Goal: Transaction & Acquisition: Purchase product/service

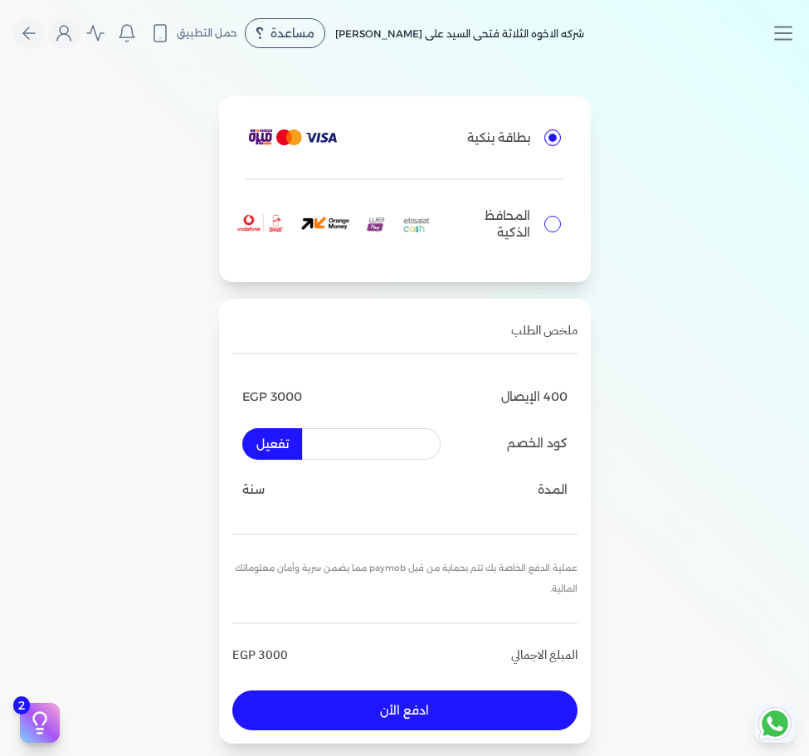
click at [382, 444] on input "text" at bounding box center [371, 444] width 139 height 32
paste input "HATEM24"
type input "HATEM24"
click at [292, 441] on button "تفعيل" at bounding box center [272, 444] width 60 height 32
click at [283, 445] on button "تفعيل" at bounding box center [272, 444] width 60 height 32
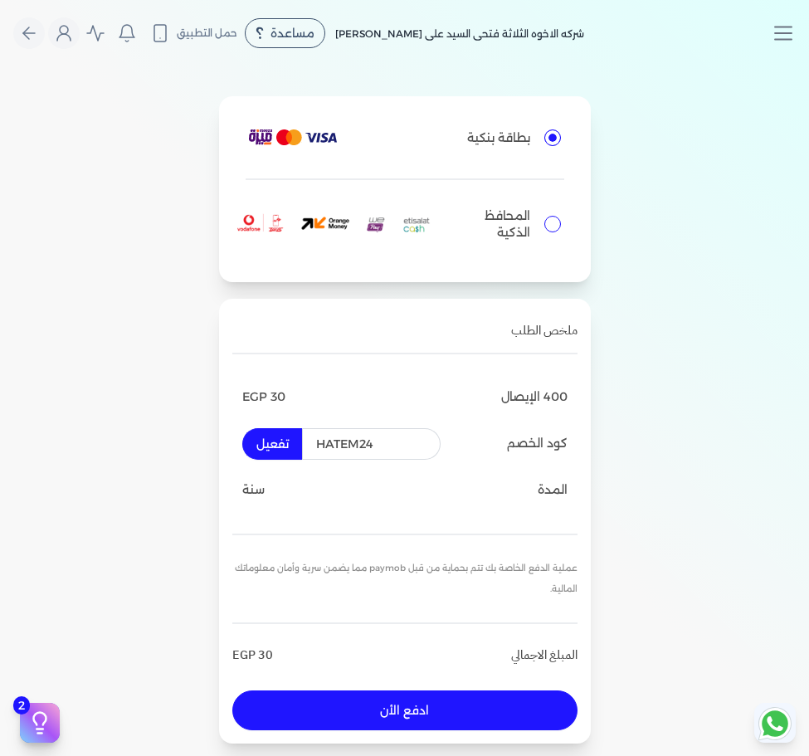
click at [270, 440] on button "تفعيل" at bounding box center [272, 444] width 60 height 32
click at [396, 703] on button "ادفع الأن" at bounding box center [404, 710] width 345 height 40
click at [332, 445] on input "text" at bounding box center [371, 444] width 139 height 32
paste input "HATEM24"
type input "HATEM24"
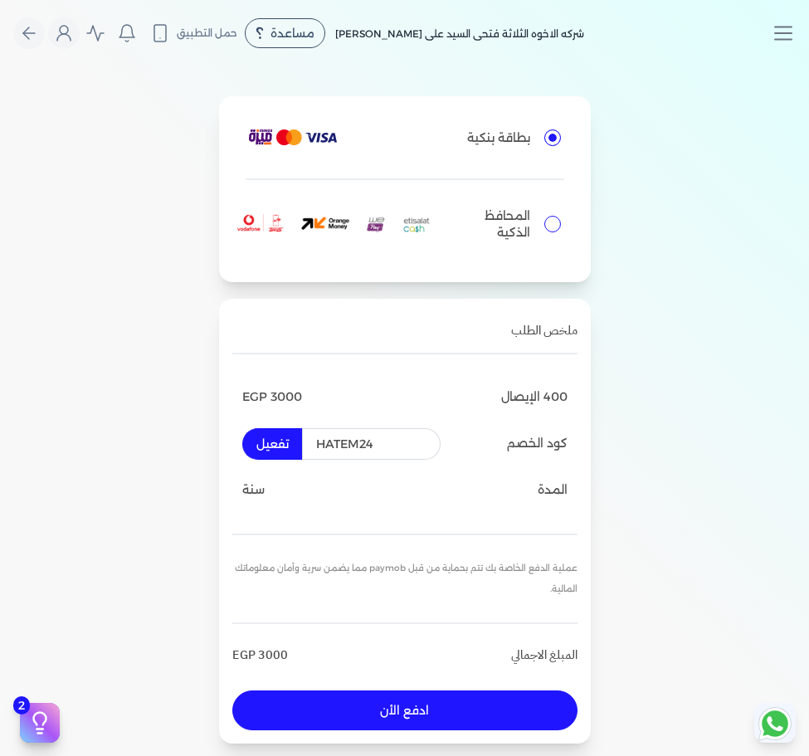
click at [380, 719] on button "ادفع الأن" at bounding box center [404, 710] width 345 height 40
click at [319, 455] on input "text" at bounding box center [371, 444] width 139 height 32
paste input "HATEM24"
type input "HATEM24"
click at [268, 440] on button "تفعيل" at bounding box center [272, 444] width 60 height 32
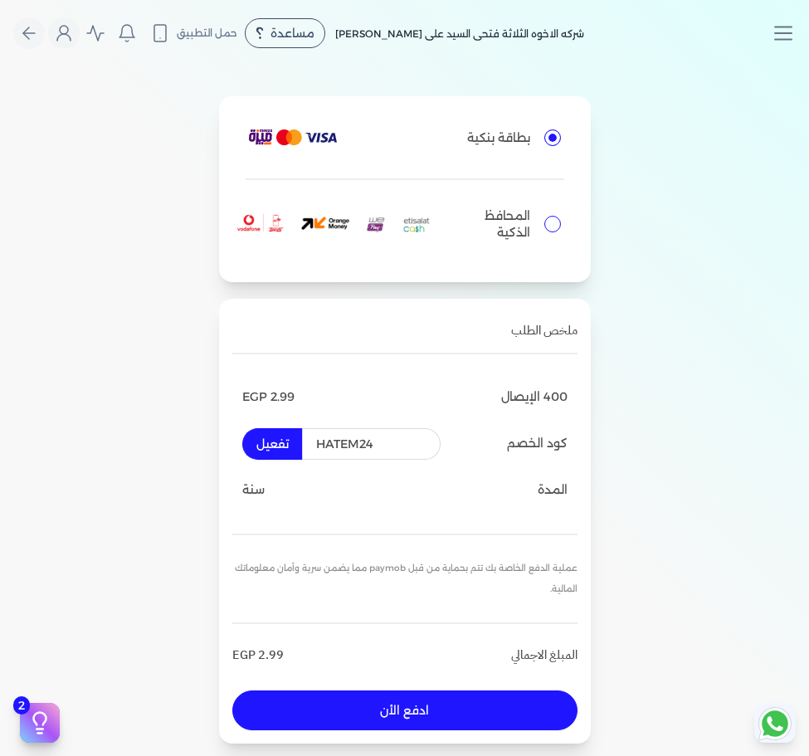
click at [333, 711] on button "ادفع الأن" at bounding box center [404, 710] width 345 height 40
